Goal: Navigation & Orientation: Find specific page/section

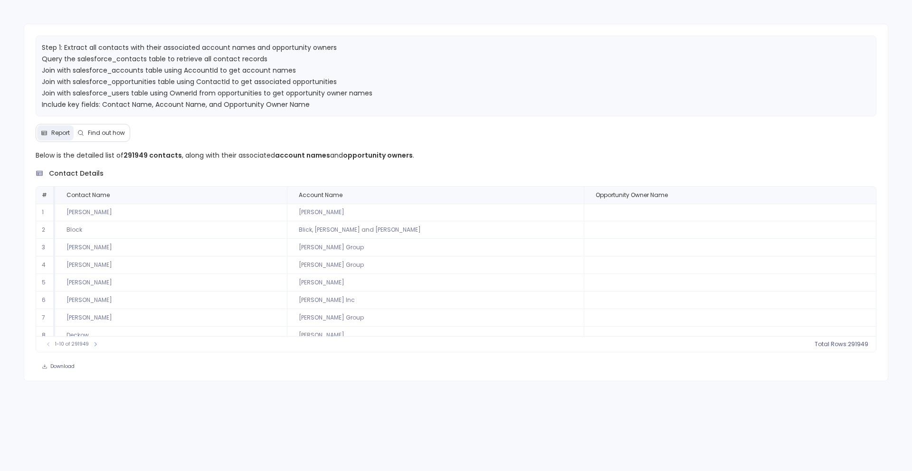
scroll to position [43, 0]
click at [96, 344] on icon at bounding box center [96, 345] width 6 height 6
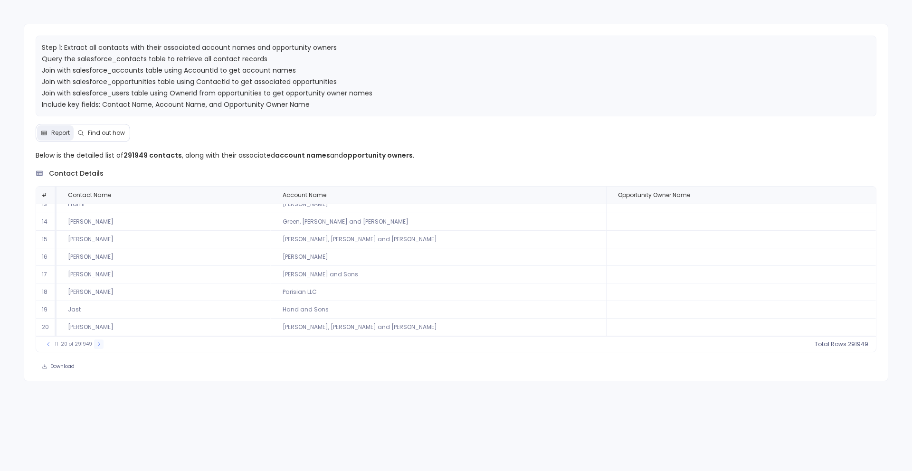
click at [96, 344] on icon at bounding box center [99, 345] width 6 height 6
click at [859, 198] on button at bounding box center [864, 195] width 11 height 11
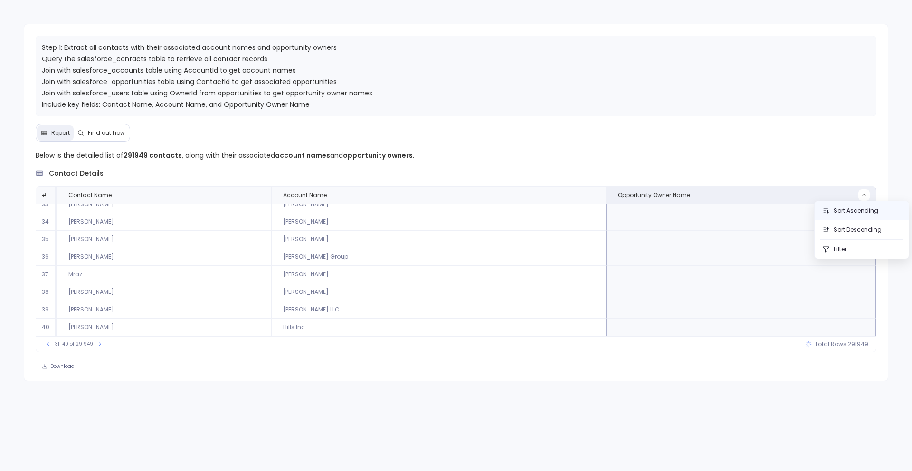
click at [841, 211] on button "Sort Ascending" at bounding box center [862, 210] width 94 height 19
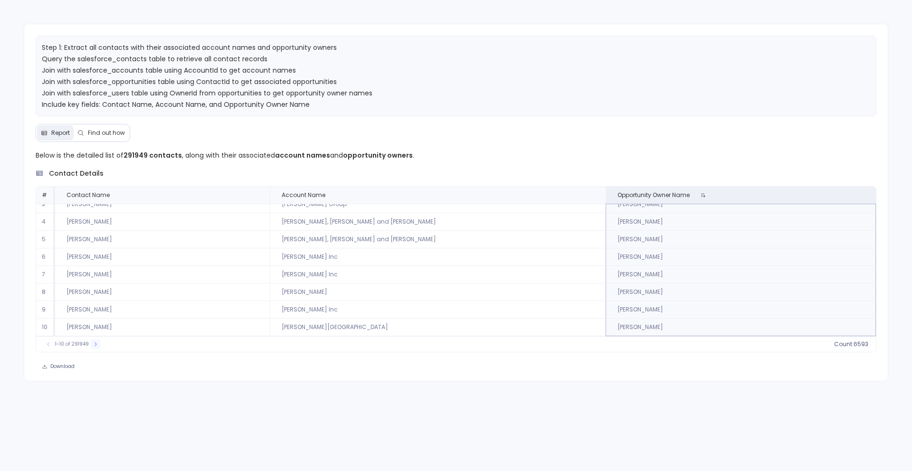
click at [95, 347] on button at bounding box center [96, 345] width 10 height 10
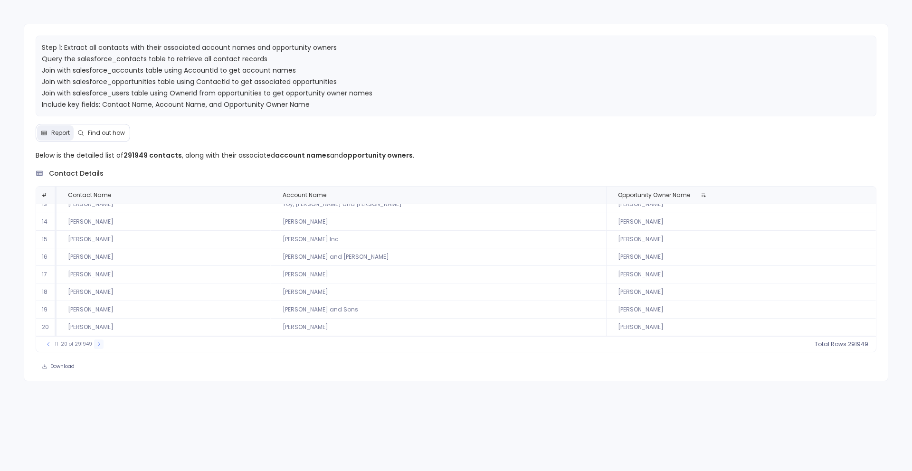
click at [95, 347] on button at bounding box center [99, 345] width 10 height 10
click at [96, 347] on button at bounding box center [101, 345] width 10 height 10
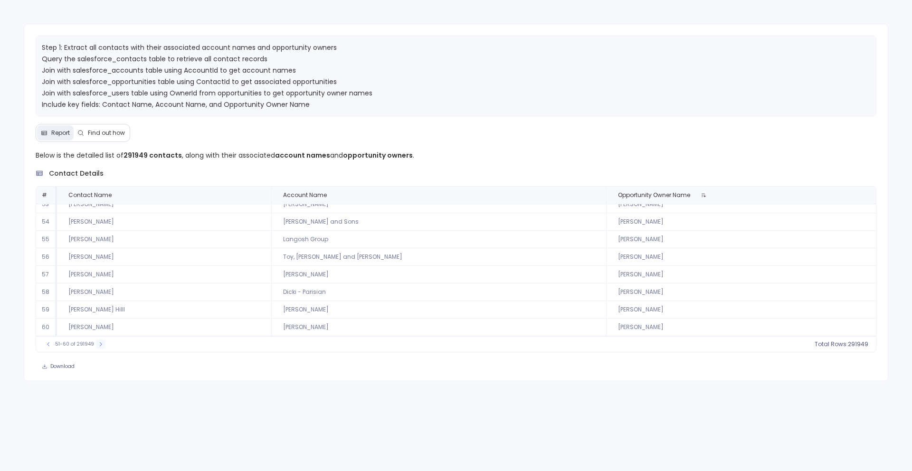
click at [96, 347] on button at bounding box center [101, 345] width 10 height 10
click at [95, 347] on button at bounding box center [100, 345] width 10 height 10
click at [96, 347] on button at bounding box center [101, 345] width 10 height 10
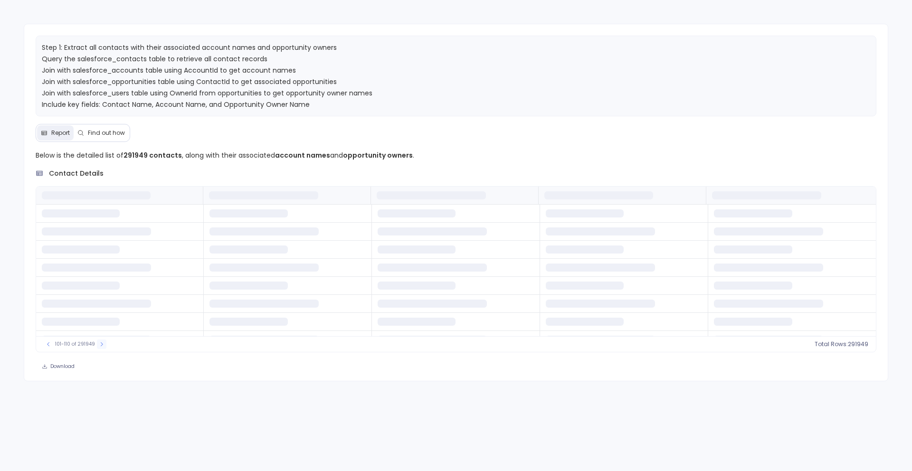
scroll to position [0, 0]
click at [97, 347] on button at bounding box center [102, 345] width 10 height 10
click at [95, 347] on div "111-120 of 291949" at bounding box center [75, 345] width 72 height 10
click at [101, 347] on button at bounding box center [103, 345] width 10 height 10
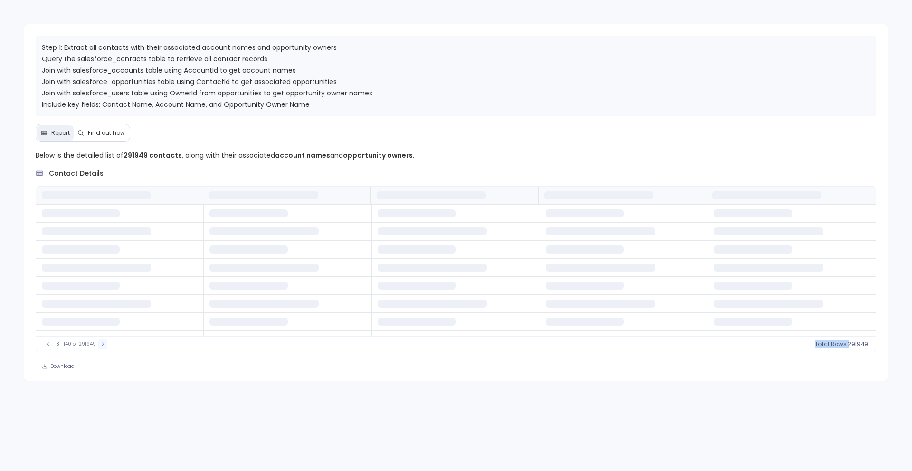
click at [101, 347] on button at bounding box center [103, 345] width 10 height 10
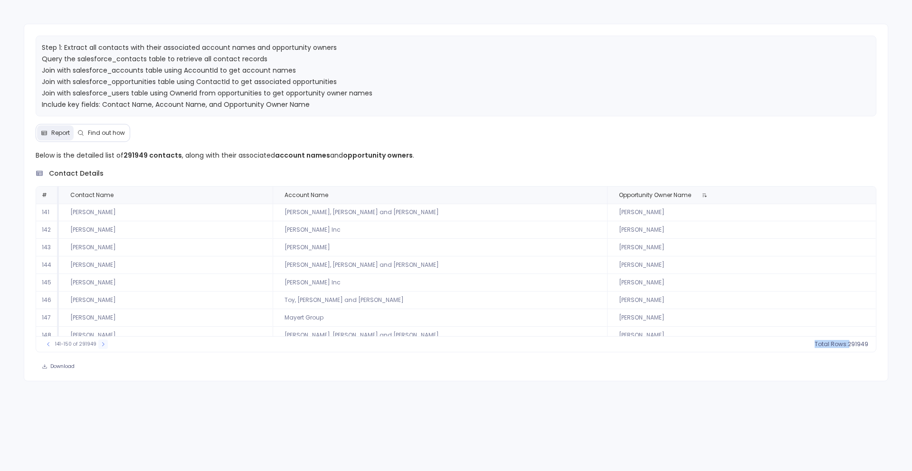
click at [101, 347] on button at bounding box center [103, 345] width 10 height 10
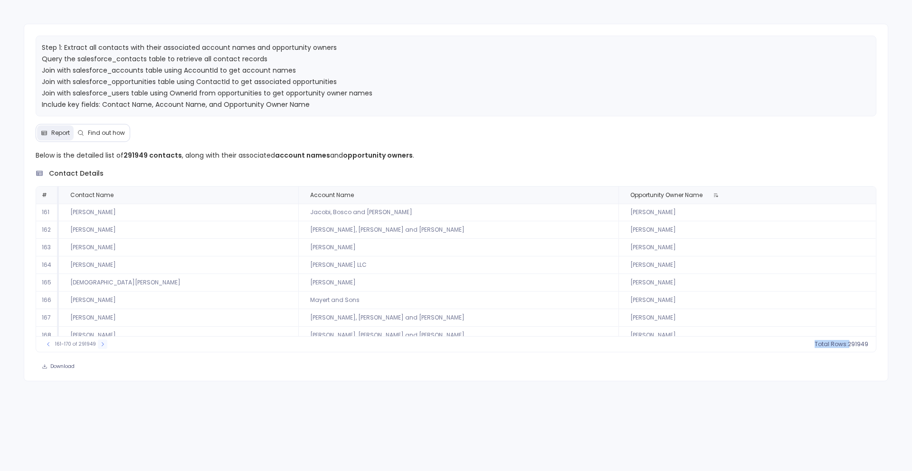
click at [101, 347] on button at bounding box center [103, 345] width 10 height 10
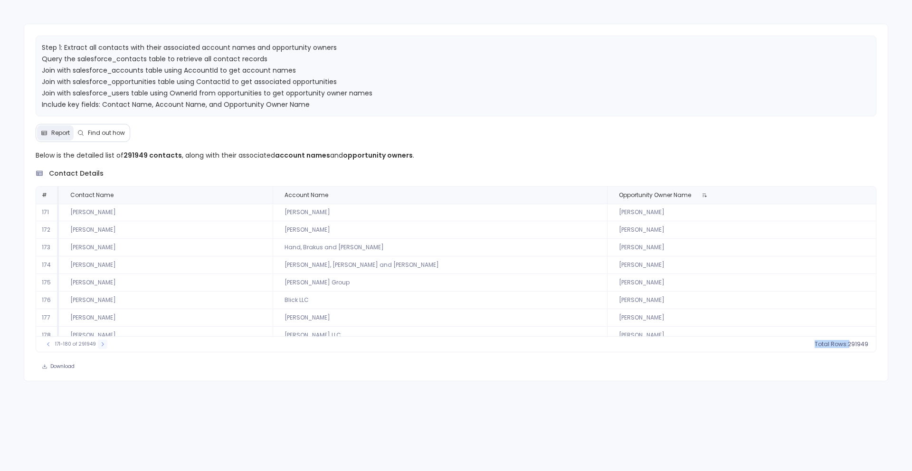
click at [101, 347] on button at bounding box center [103, 345] width 10 height 10
click at [101, 347] on button at bounding box center [104, 345] width 10 height 10
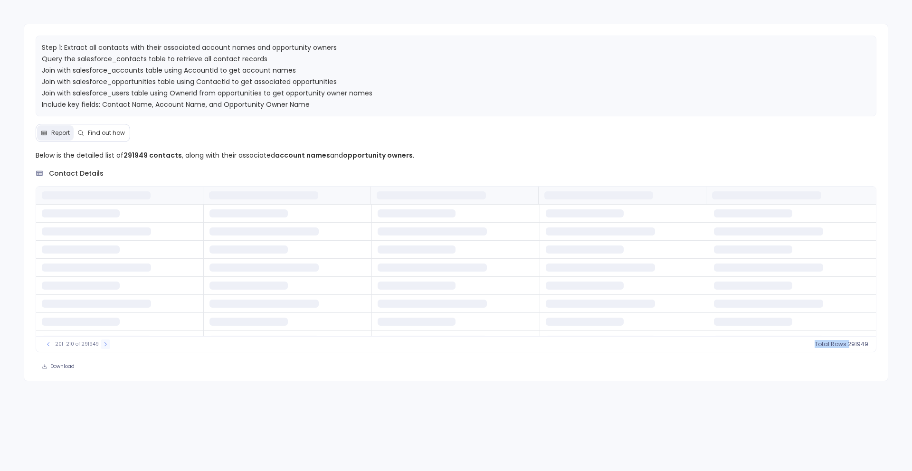
click at [101, 347] on button at bounding box center [106, 345] width 10 height 10
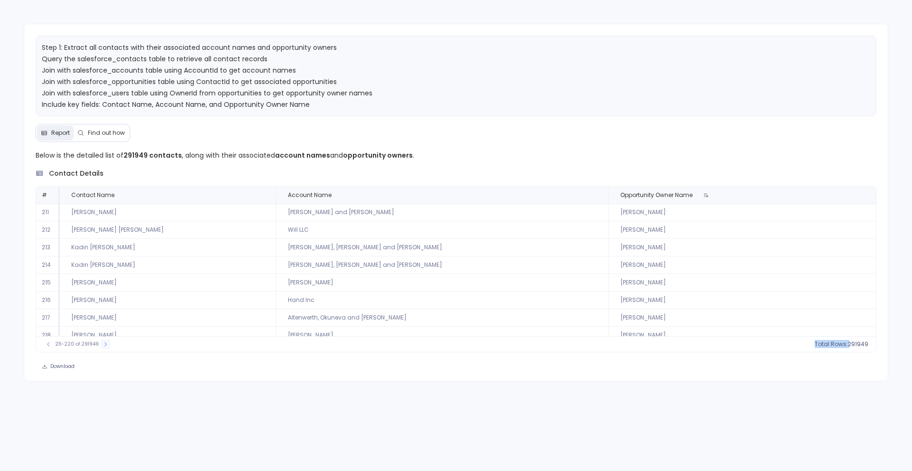
click at [101, 347] on button at bounding box center [106, 345] width 10 height 10
click at [102, 347] on button at bounding box center [107, 345] width 10 height 10
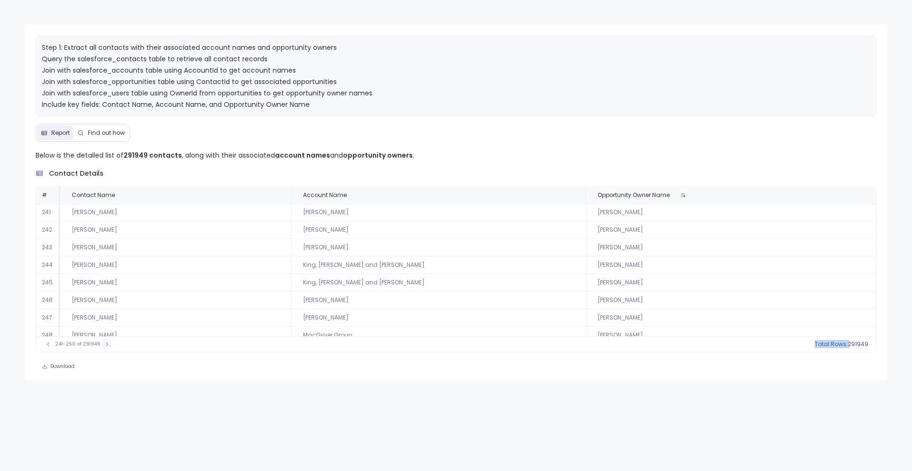
click at [102, 347] on button at bounding box center [107, 345] width 10 height 10
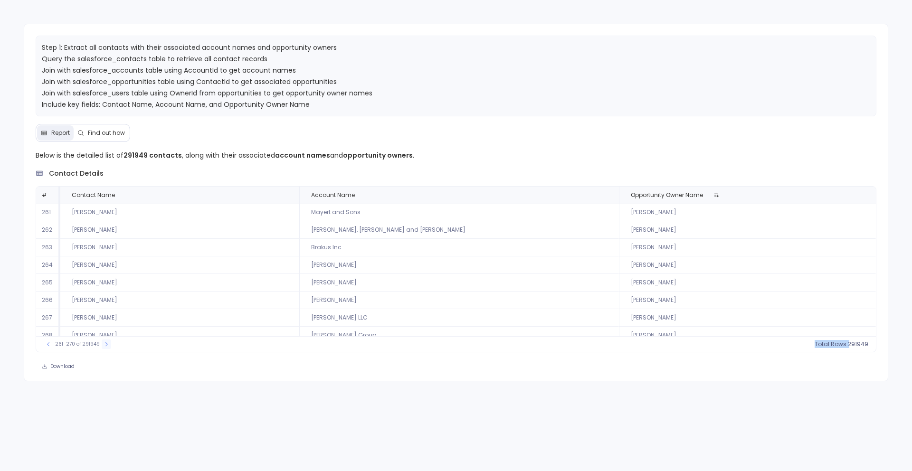
click at [102, 347] on button at bounding box center [107, 345] width 10 height 10
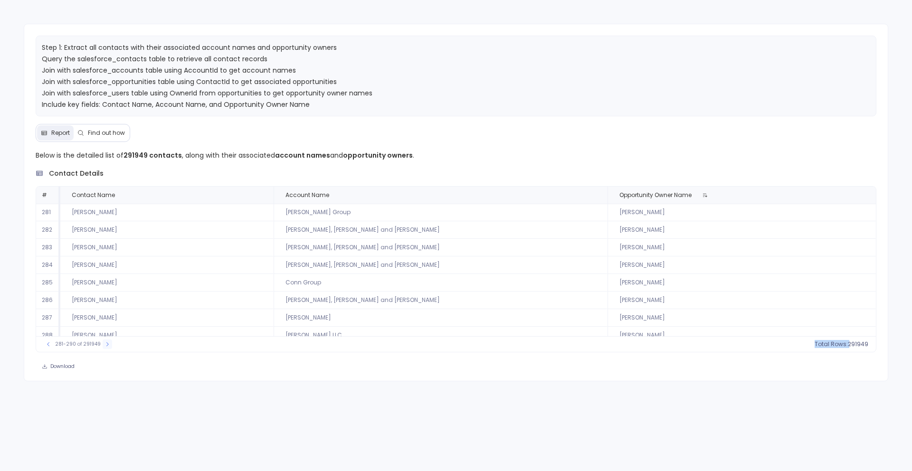
click at [103, 347] on button at bounding box center [108, 345] width 10 height 10
click at [102, 347] on button at bounding box center [107, 345] width 10 height 10
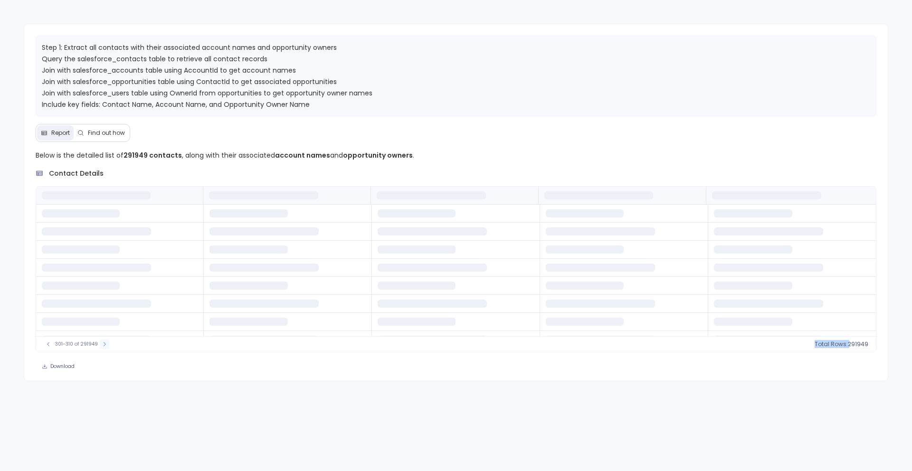
click at [101, 347] on button at bounding box center [105, 345] width 10 height 10
